Goal: Task Accomplishment & Management: Manage account settings

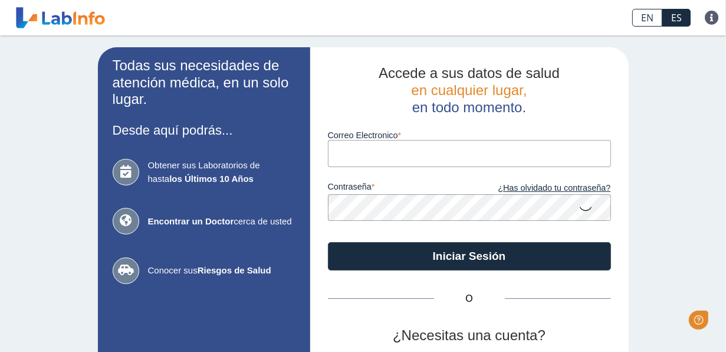
click at [373, 149] on input "Correo Electronico" at bounding box center [469, 153] width 283 height 27
type input "B"
type input "brendaliz"
drag, startPoint x: 528, startPoint y: 149, endPoint x: 114, endPoint y: 169, distance: 414.6
click at [114, 169] on app-login "Todas sus necesidades de atención médica, en un solo lugar. Desde aquí podrás..…" at bounding box center [363, 246] width 531 height 399
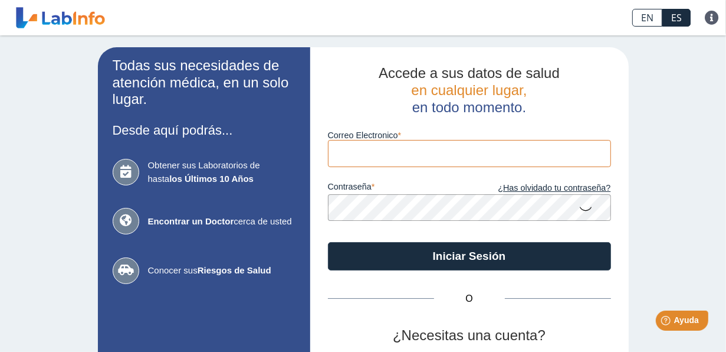
type input "n"
type input "[EMAIL_ADDRESS][DOMAIN_NAME]"
click at [328, 242] on button "Iniciar Sesión" at bounding box center [469, 256] width 283 height 28
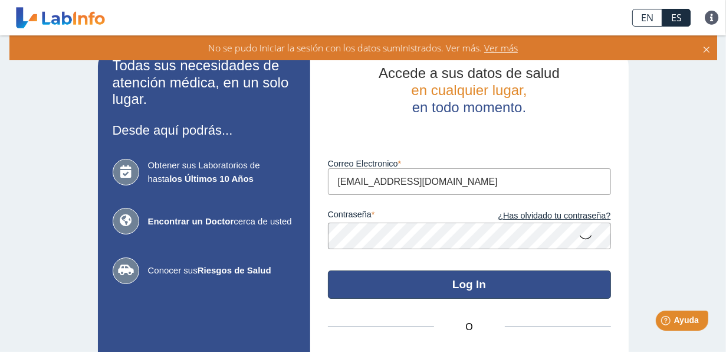
click at [408, 293] on button "Log In" at bounding box center [469, 284] width 283 height 28
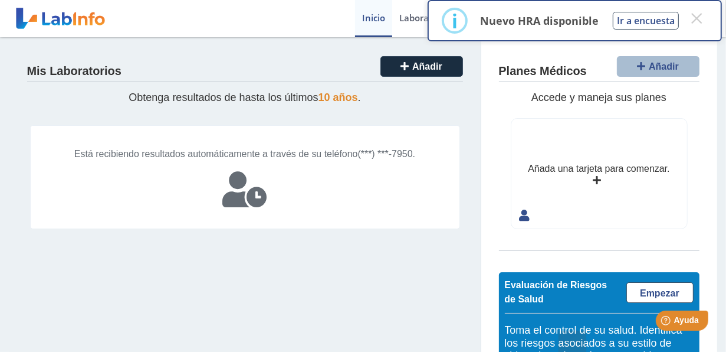
click at [232, 183] on div "Está recibiendo resultados automáticamente a través de su teléfono (***) ***-79…" at bounding box center [245, 177] width 430 height 104
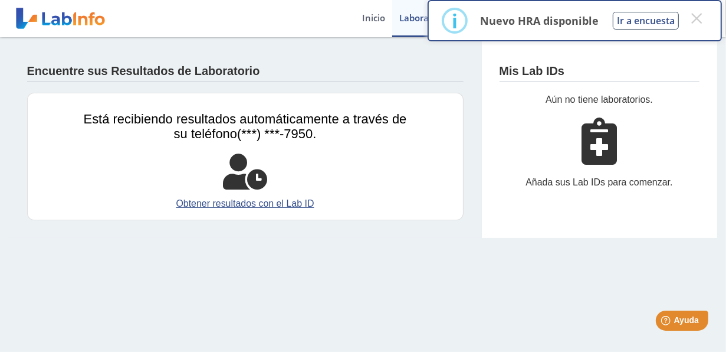
click at [268, 143] on div "Está recibiendo resultados automáticamente a través de su teléfono (***) ***-79…" at bounding box center [245, 156] width 437 height 127
click at [275, 134] on span "(***) ***-7950." at bounding box center [276, 133] width 79 height 15
click at [247, 173] on icon at bounding box center [245, 171] width 44 height 35
click at [313, 132] on span "(***) ***-7950." at bounding box center [276, 133] width 79 height 15
click at [314, 131] on span "(***) ***-7950." at bounding box center [276, 133] width 79 height 15
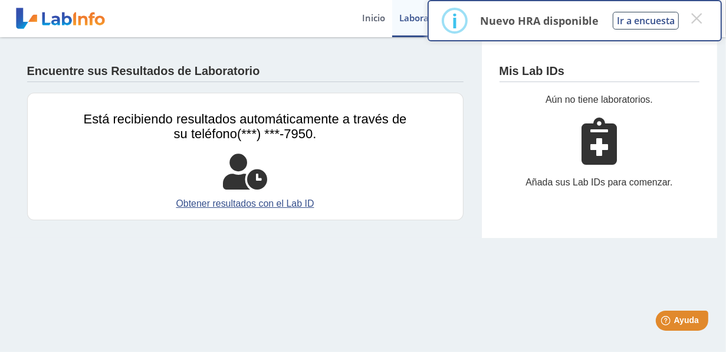
drag, startPoint x: 314, startPoint y: 131, endPoint x: 394, endPoint y: 153, distance: 83.3
click at [394, 153] on div "Está recibiendo resultados automáticamente a través de su teléfono (***) ***-79…" at bounding box center [245, 156] width 437 height 127
click at [709, 14] on div "× i Nuevo HRA disponible Ir a encuesta × OK No Cancel" at bounding box center [575, 20] width 294 height 41
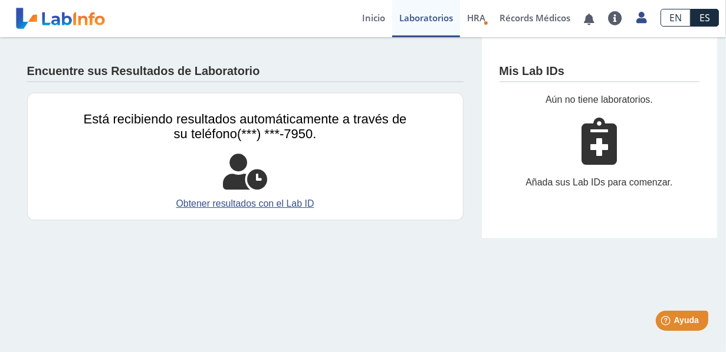
click at [588, 178] on div "Añada sus Lab IDs para comenzar." at bounding box center [600, 182] width 200 height 14
click at [518, 62] on div "Mis Lab IDs" at bounding box center [600, 68] width 200 height 27
click at [255, 206] on link "Obtener resultados con el Lab ID" at bounding box center [245, 203] width 323 height 14
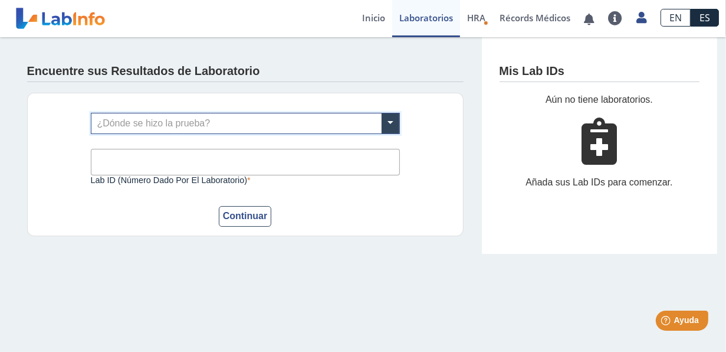
click at [125, 122] on input "text" at bounding box center [245, 123] width 308 height 20
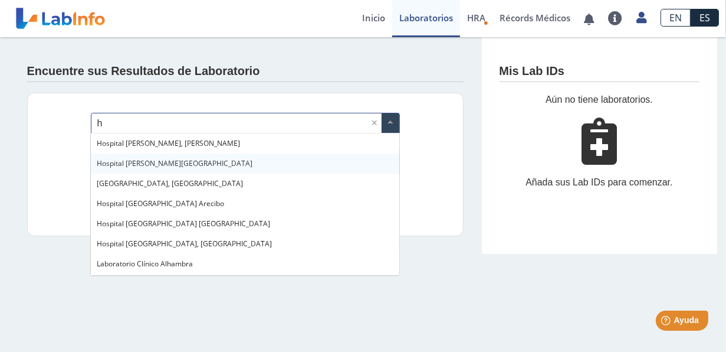
type input "ho"
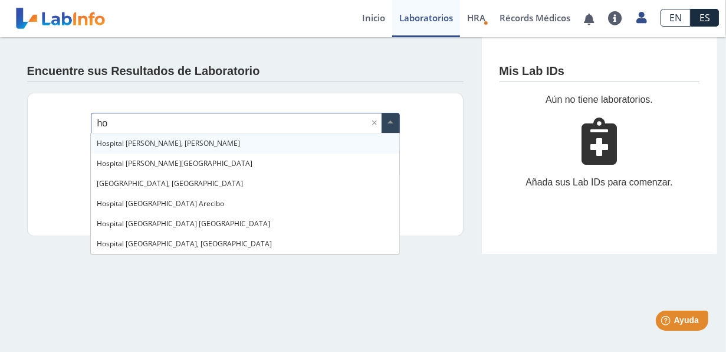
click at [160, 137] on div "Hospital [PERSON_NAME], [PERSON_NAME]" at bounding box center [245, 143] width 309 height 20
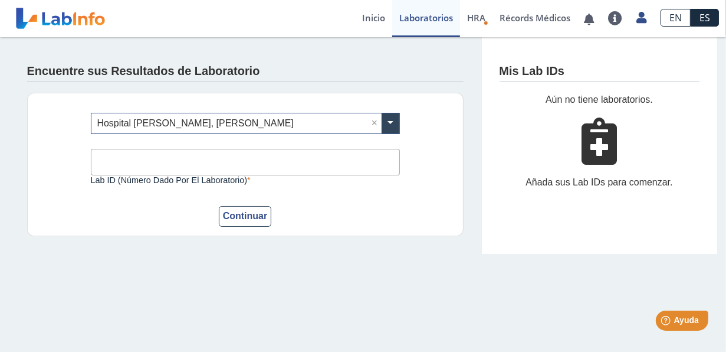
click at [165, 161] on input "Lab ID (número dado por el laboratorio)" at bounding box center [245, 162] width 309 height 27
click at [425, 19] on link "Laboratorios" at bounding box center [426, 18] width 68 height 37
click at [370, 22] on link "Inicio" at bounding box center [373, 18] width 37 height 37
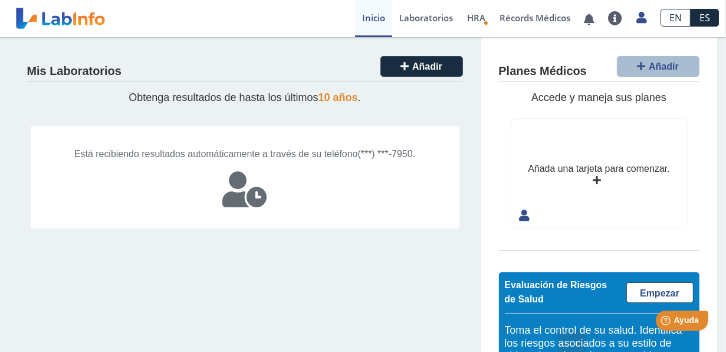
click at [259, 196] on icon at bounding box center [245, 189] width 44 height 35
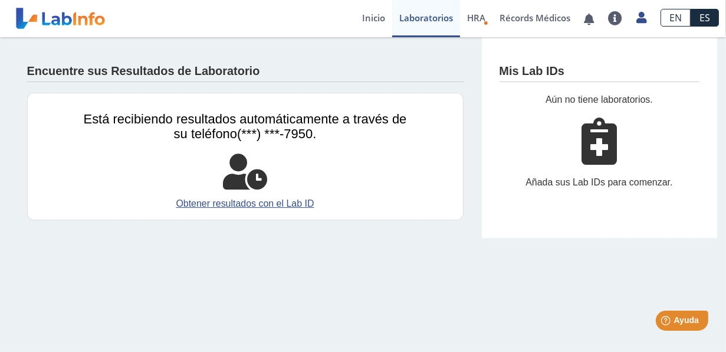
click at [281, 123] on span "Está recibiendo resultados automáticamente a través de su teléfono" at bounding box center [245, 125] width 323 height 29
click at [224, 152] on div "Está recibiendo resultados automáticamente a través de su teléfono (***) ***-79…" at bounding box center [245, 156] width 437 height 127
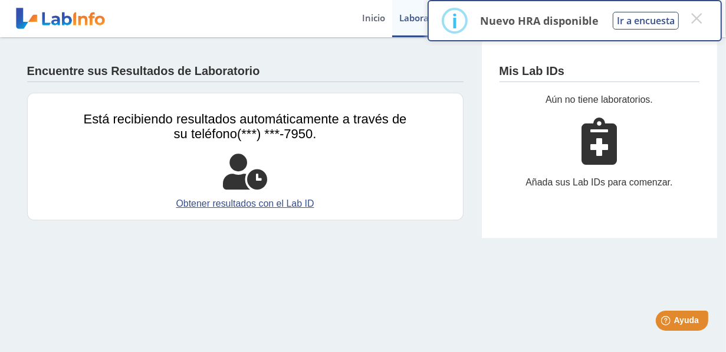
drag, startPoint x: 609, startPoint y: 144, endPoint x: 605, endPoint y: 137, distance: 7.7
click at [609, 144] on icon at bounding box center [599, 140] width 35 height 47
click at [577, 89] on div "Mis Lab IDs Aún no tiene laboratorios. Añada sus Lab IDs para comenzar." at bounding box center [599, 137] width 236 height 201
click at [553, 182] on div "Añada sus Lab IDs para comenzar." at bounding box center [600, 182] width 200 height 14
click at [523, 64] on h4 "Mis Lab IDs" at bounding box center [532, 71] width 65 height 14
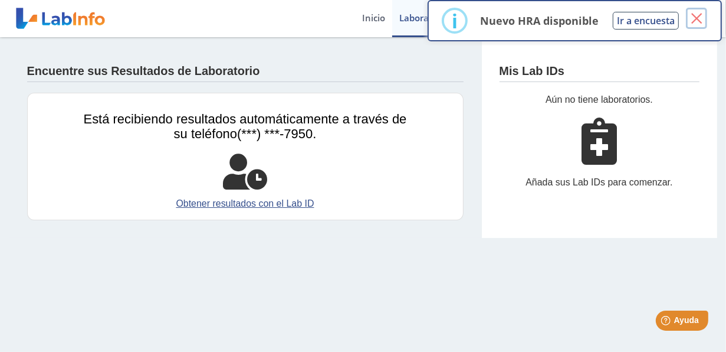
click at [698, 18] on button "×" at bounding box center [696, 18] width 21 height 21
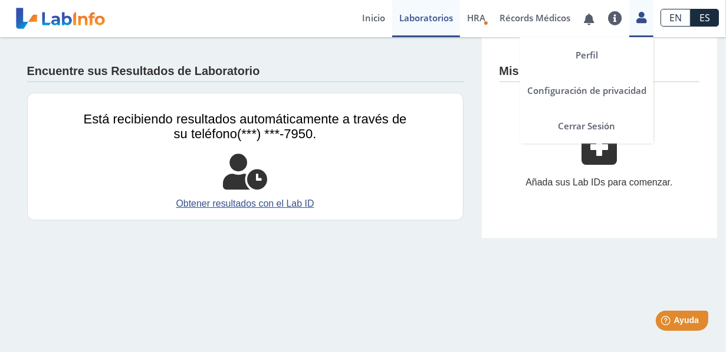
click at [645, 24] on div "Perfil Configuración de privacidad Cerrar Sesión" at bounding box center [641, 18] width 24 height 37
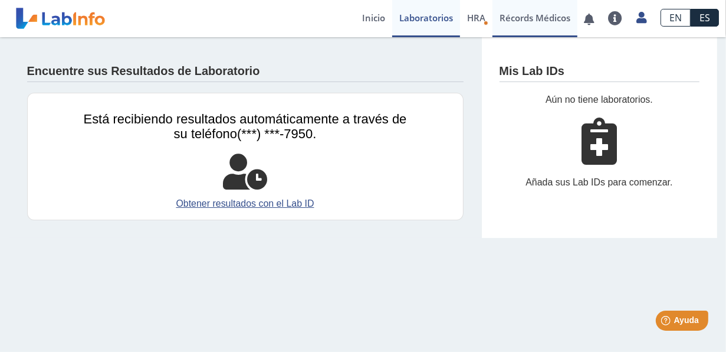
click at [515, 22] on link "Récords Médicos" at bounding box center [535, 18] width 85 height 37
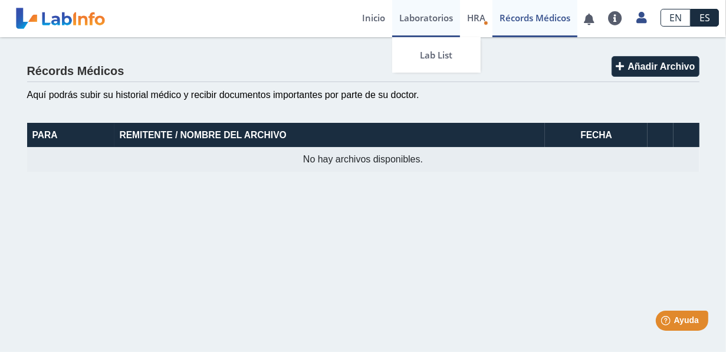
click at [449, 15] on link "Laboratorios" at bounding box center [426, 18] width 68 height 37
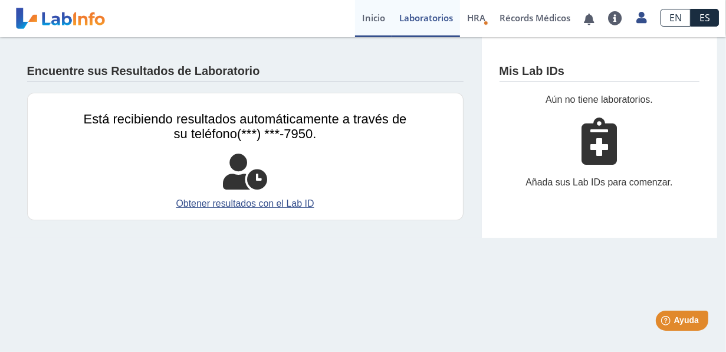
click at [384, 13] on link "Inicio" at bounding box center [373, 18] width 37 height 37
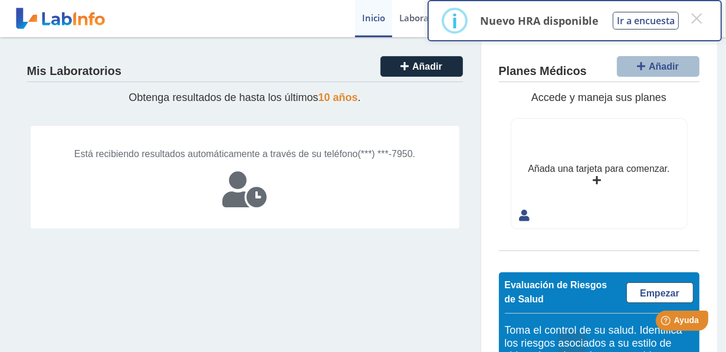
click at [593, 181] on icon at bounding box center [597, 180] width 8 height 9
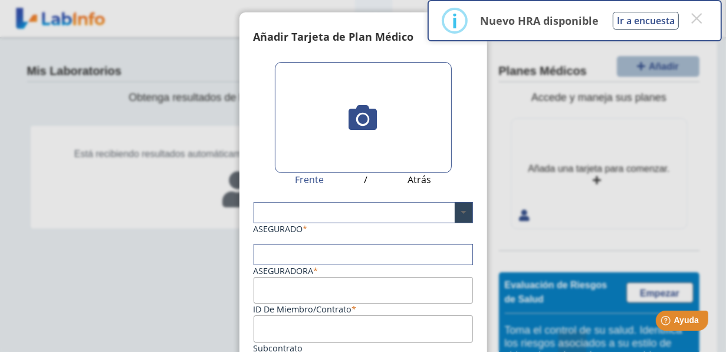
click at [455, 211] on span at bounding box center [464, 212] width 18 height 20
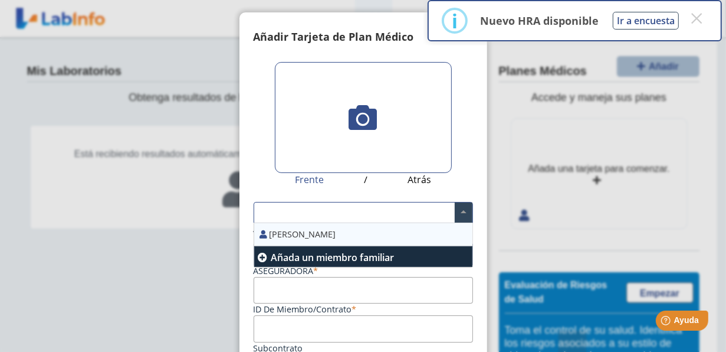
click at [276, 240] on div "[PERSON_NAME]" at bounding box center [363, 234] width 218 height 22
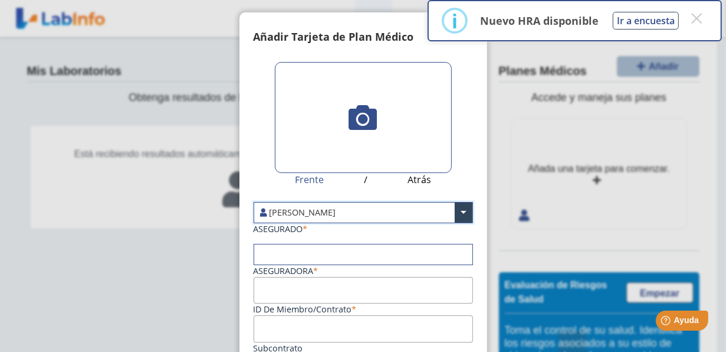
click at [276, 253] on input "text" at bounding box center [363, 254] width 218 height 20
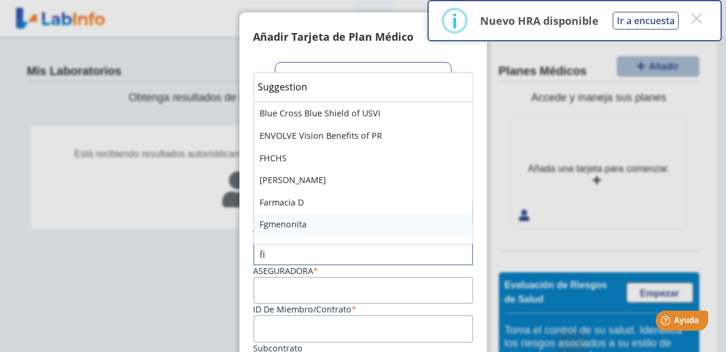
type input "fir"
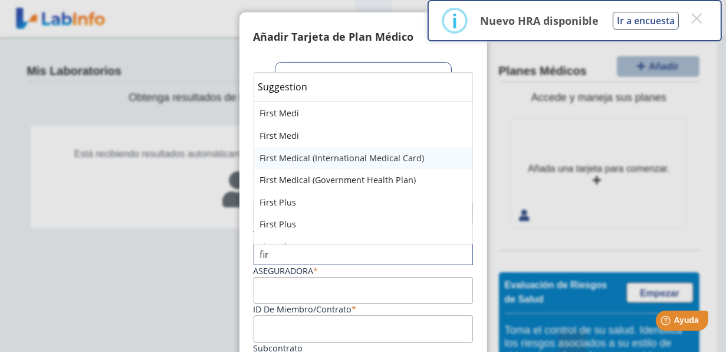
click at [315, 156] on div "First Medical (International Medical Card)" at bounding box center [363, 158] width 218 height 22
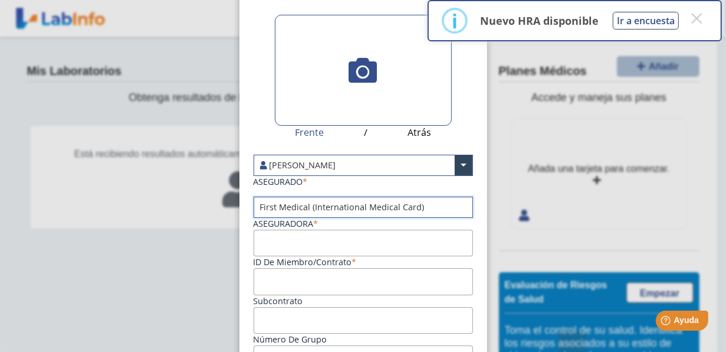
click at [273, 252] on input "ID de Miembro/Contrato" at bounding box center [363, 242] width 219 height 27
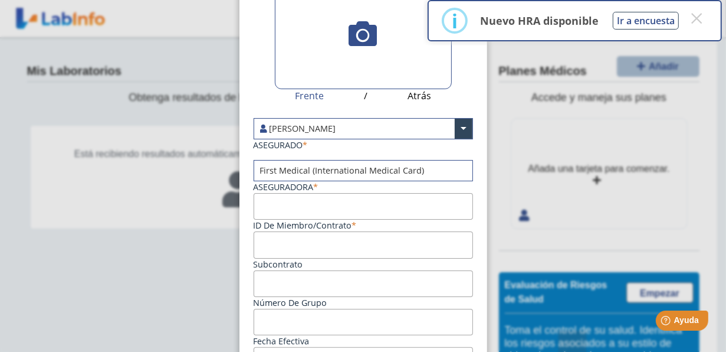
scroll to position [94, 0]
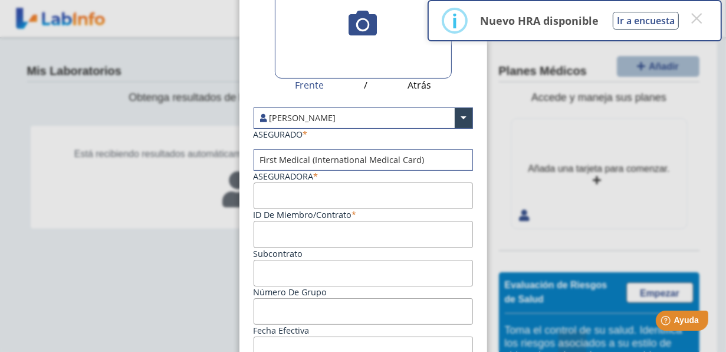
click at [307, 235] on input "Subcontrato" at bounding box center [363, 234] width 219 height 27
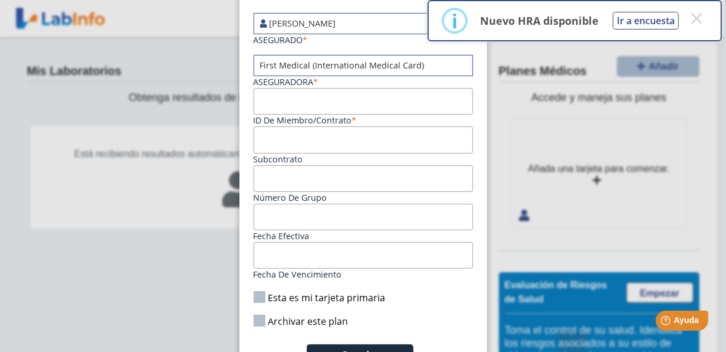
scroll to position [217, 0]
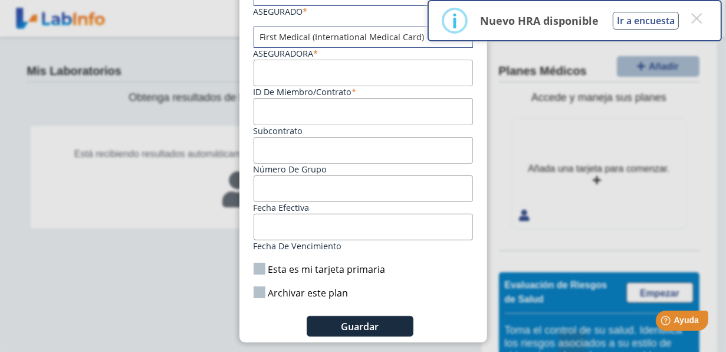
click at [193, 313] on ngb-modal-window "Tarjetas Añadir Tarjeta de Plan Médico  My Cards Frente / Atrás [PERSON_NAME] …" at bounding box center [363, 176] width 726 height 352
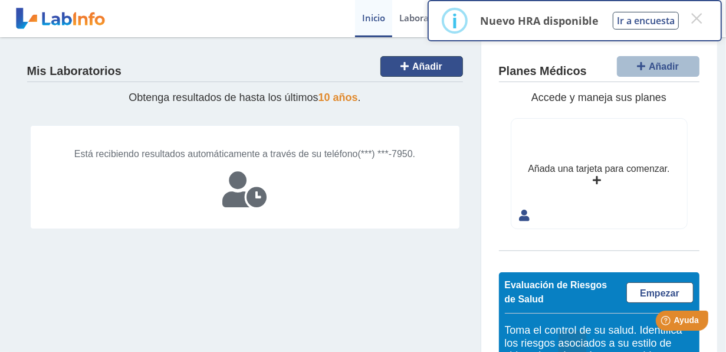
click at [392, 62] on button "Añadir" at bounding box center [422, 66] width 83 height 21
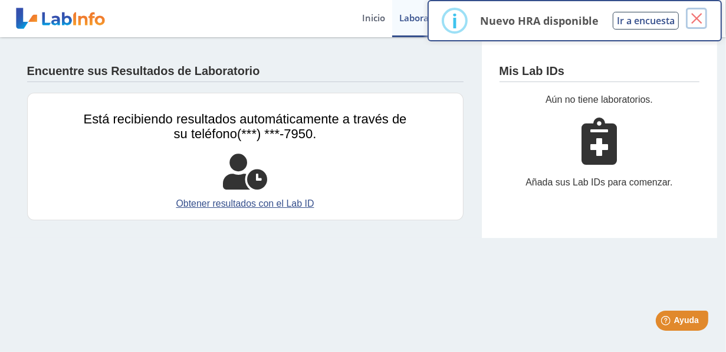
click at [697, 17] on button "×" at bounding box center [696, 18] width 21 height 21
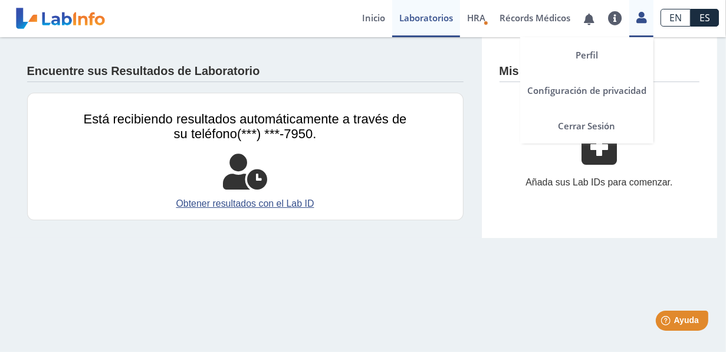
click at [645, 17] on icon at bounding box center [642, 17] width 10 height 9
click at [567, 129] on link "Cerrar Sesión" at bounding box center [586, 125] width 133 height 35
